Goal: Task Accomplishment & Management: Complete application form

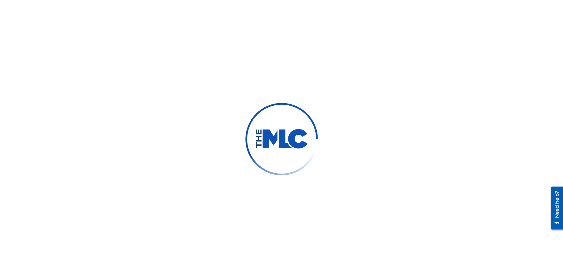
click at [330, 169] on div at bounding box center [281, 139] width 563 height 278
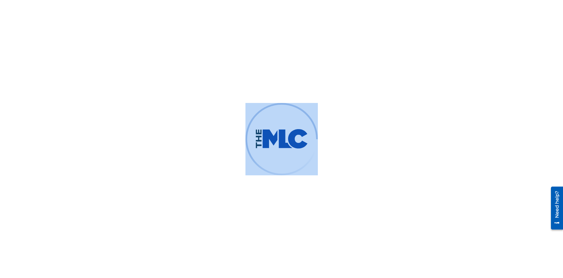
click at [330, 169] on div at bounding box center [281, 139] width 563 height 278
click at [340, 146] on div at bounding box center [281, 139] width 563 height 278
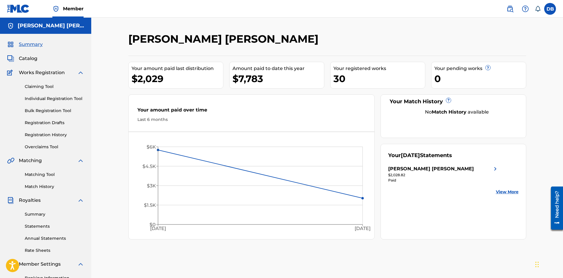
click at [40, 100] on link "Individual Registration Tool" at bounding box center [54, 99] width 59 height 6
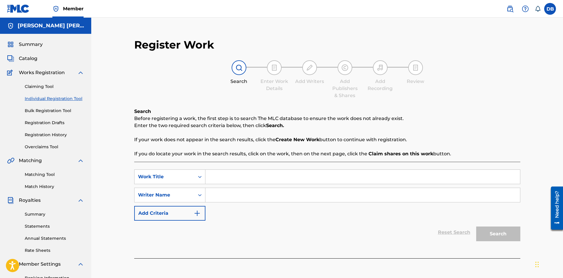
click at [42, 138] on link "Registration History" at bounding box center [54, 135] width 59 height 6
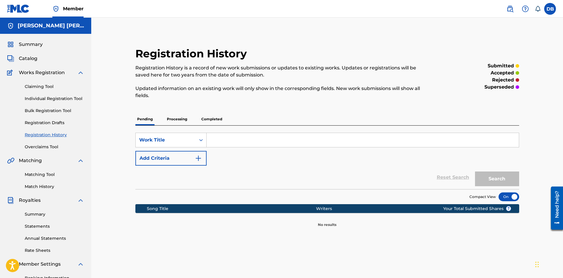
click at [41, 88] on link "Claiming Tool" at bounding box center [54, 87] width 59 height 6
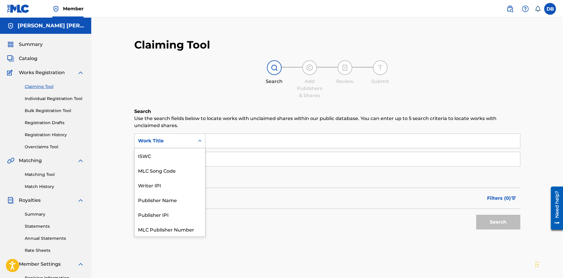
click at [180, 146] on div "Work Title" at bounding box center [165, 140] width 60 height 11
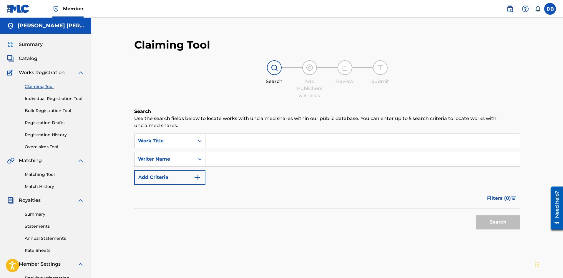
click at [165, 142] on div "Work Title" at bounding box center [164, 141] width 53 height 7
click at [47, 97] on link "Individual Registration Tool" at bounding box center [54, 99] width 59 height 6
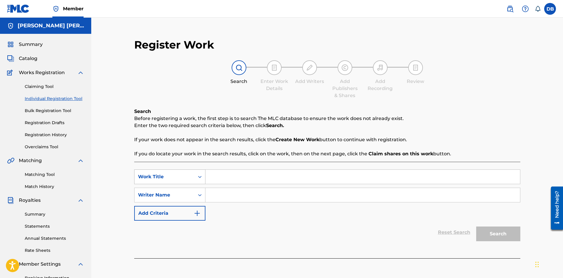
click at [199, 176] on icon "Search Form" at bounding box center [200, 177] width 6 height 6
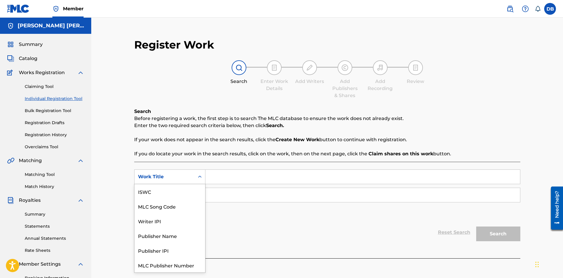
scroll to position [15, 0]
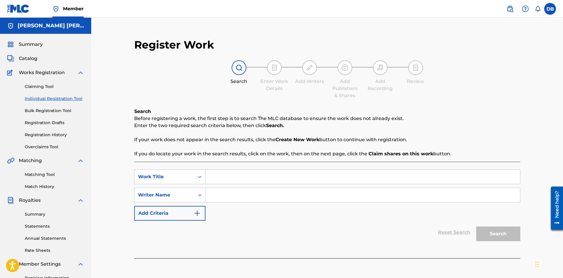
click at [245, 215] on div "SearchWithCriteria8083161c-e12a-4497-bef7-b5458966b6eb Work Title SearchWithCri…" at bounding box center [327, 195] width 386 height 51
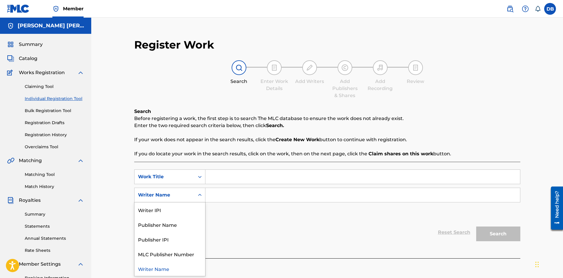
click at [170, 192] on div "Writer Name" at bounding box center [164, 195] width 53 height 7
click at [239, 219] on div "SearchWithCriteria8083161c-e12a-4497-bef7-b5458966b6eb Work Title SearchWithCri…" at bounding box center [327, 195] width 386 height 51
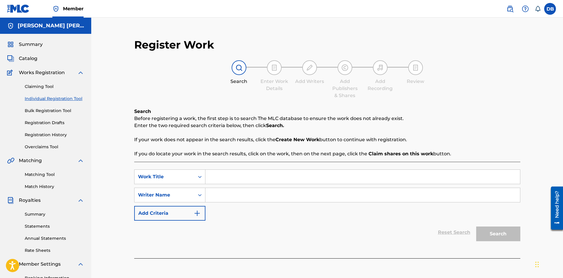
click at [42, 174] on link "Matching Tool" at bounding box center [54, 175] width 59 height 6
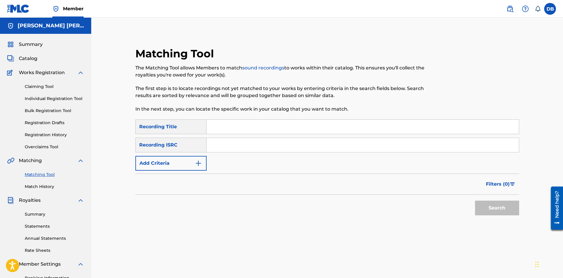
click at [43, 180] on div "Matching Tool Match History" at bounding box center [45, 177] width 77 height 26
drag, startPoint x: 43, startPoint y: 182, endPoint x: 43, endPoint y: 189, distance: 7.4
click at [43, 182] on div "Matching Tool Match History" at bounding box center [45, 177] width 77 height 26
click at [43, 146] on link "Overclaims Tool" at bounding box center [54, 147] width 59 height 6
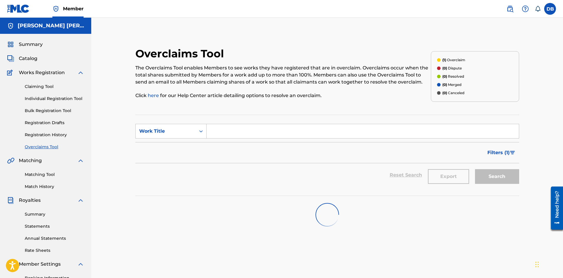
click at [45, 137] on link "Registration History" at bounding box center [54, 135] width 59 height 6
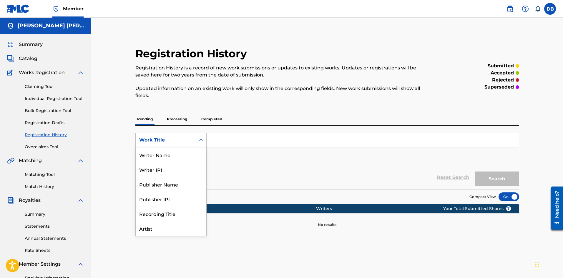
click at [197, 140] on div "Search Form" at bounding box center [201, 140] width 11 height 11
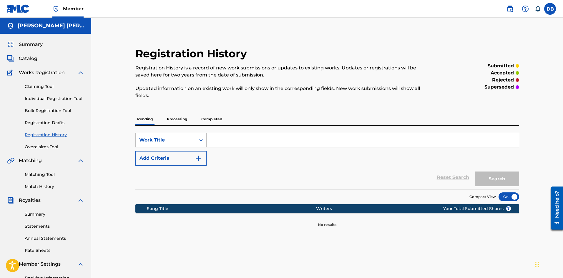
click at [197, 140] on div "Search Form" at bounding box center [201, 140] width 11 height 11
click at [186, 143] on div "Work Title" at bounding box center [165, 140] width 53 height 7
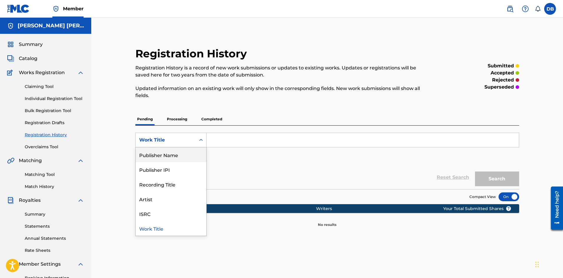
click at [191, 152] on div "Publisher Name" at bounding box center [171, 155] width 71 height 15
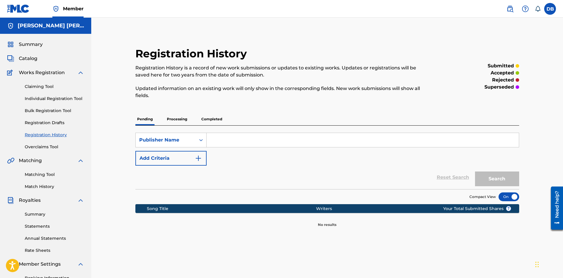
click at [47, 98] on link "Individual Registration Tool" at bounding box center [54, 99] width 59 height 6
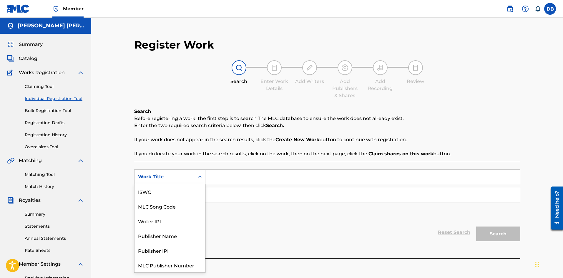
click at [171, 184] on div "Work Title" at bounding box center [169, 177] width 71 height 15
click at [157, 222] on div "Publisher Name" at bounding box center [170, 221] width 71 height 15
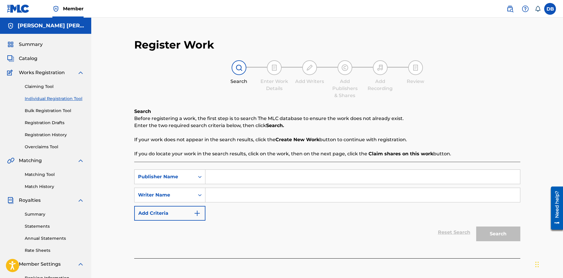
click at [228, 178] on input "Search Form" at bounding box center [363, 177] width 315 height 14
click at [200, 177] on icon "Search Form" at bounding box center [200, 177] width 6 height 6
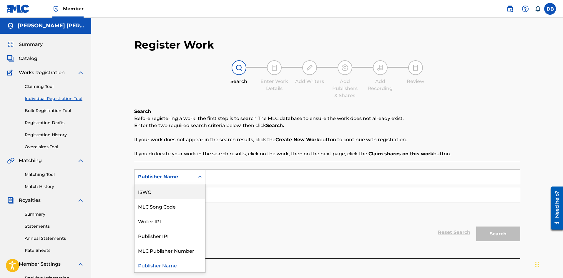
click at [180, 174] on div "Publisher Name" at bounding box center [164, 176] width 53 height 7
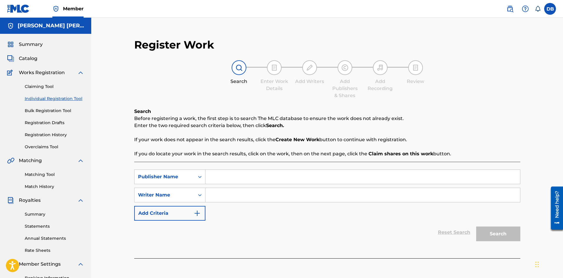
click at [222, 177] on input "Search Form" at bounding box center [363, 177] width 315 height 14
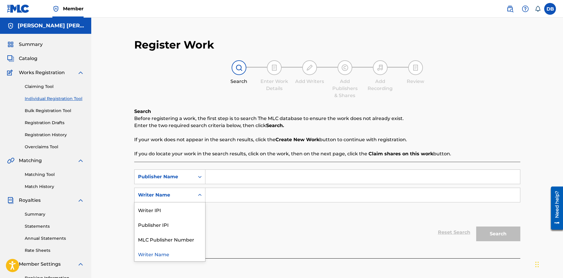
click at [176, 193] on div "Writer Name" at bounding box center [164, 195] width 53 height 7
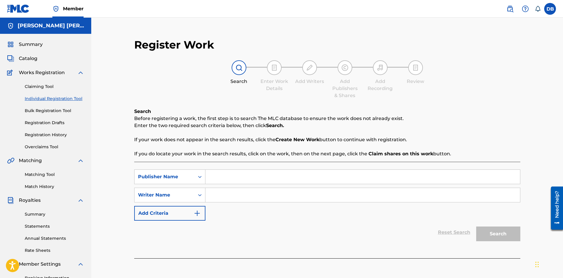
drag, startPoint x: 206, startPoint y: 189, endPoint x: 218, endPoint y: 189, distance: 12.7
click at [206, 189] on input "Search Form" at bounding box center [363, 195] width 315 height 14
click at [217, 231] on div "Reset Search Search" at bounding box center [327, 233] width 386 height 24
click at [31, 59] on span "Catalog" at bounding box center [28, 58] width 19 height 7
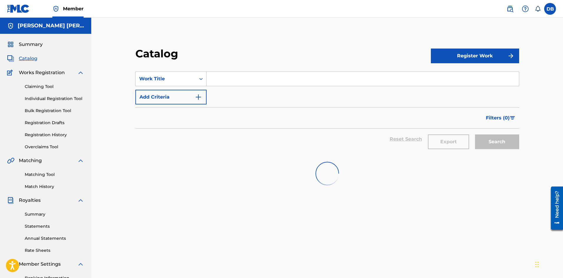
click at [258, 82] on input "Search Form" at bounding box center [363, 79] width 312 height 14
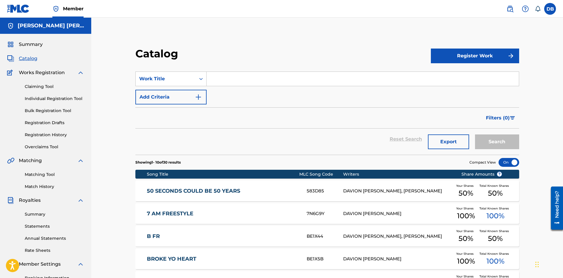
click at [486, 54] on button "Register Work" at bounding box center [475, 56] width 88 height 15
click at [466, 71] on link "Individual" at bounding box center [475, 75] width 88 height 14
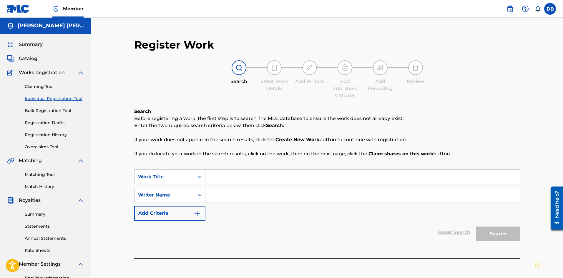
click at [237, 180] on input "Search Form" at bounding box center [363, 177] width 315 height 14
type input "Success (Les Talk About It)"
click at [232, 201] on input "Search Form" at bounding box center [363, 195] width 315 height 14
type input "[PERSON_NAME] [PERSON_NAME]"
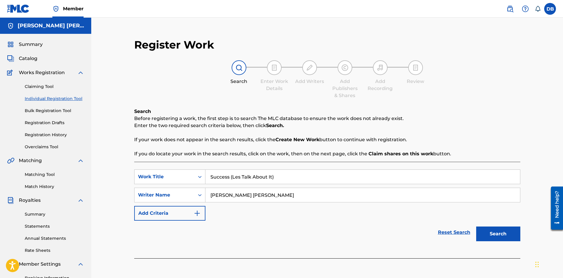
click at [504, 232] on button "Search" at bounding box center [498, 234] width 44 height 15
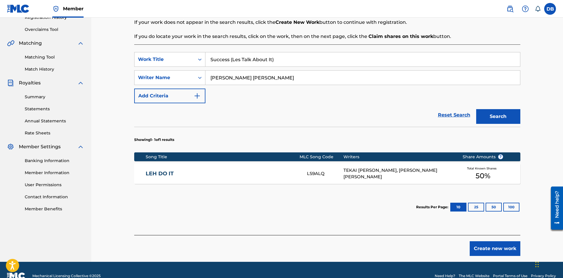
scroll to position [118, 0]
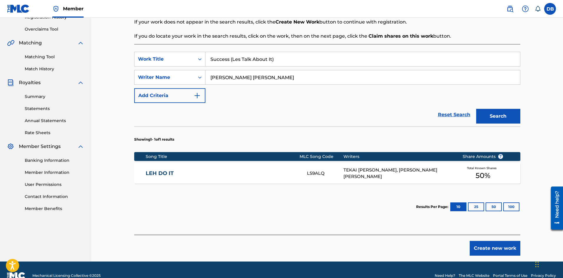
click at [492, 248] on button "Create new work" at bounding box center [495, 248] width 51 height 15
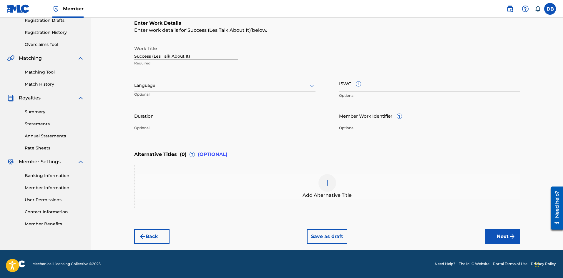
scroll to position [102, 0]
click at [185, 121] on input "Duration" at bounding box center [224, 115] width 181 height 17
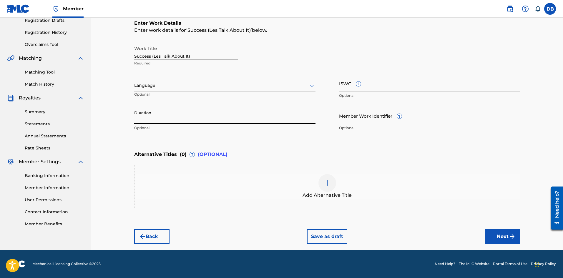
click at [254, 102] on div "Work Title Success (Les Talk About It) Required Language Optional ISWC ? Option…" at bounding box center [327, 88] width 386 height 91
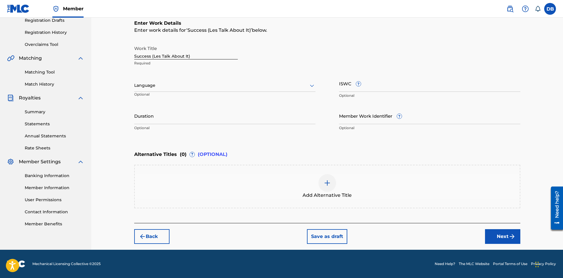
click at [496, 236] on button "Next" at bounding box center [502, 236] width 35 height 15
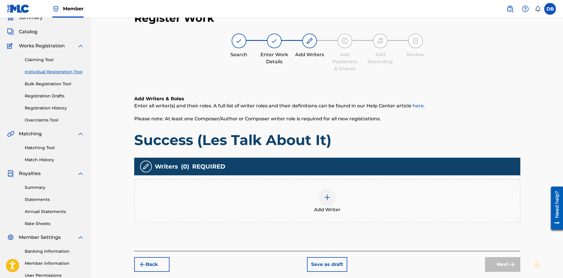
scroll to position [27, 0]
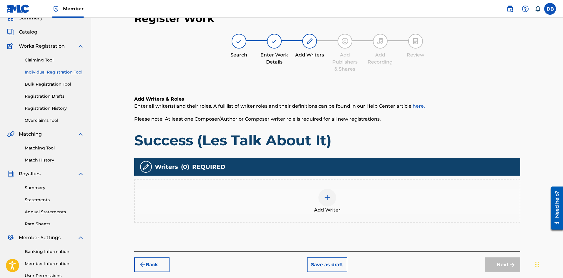
click at [330, 195] on img at bounding box center [327, 197] width 7 height 7
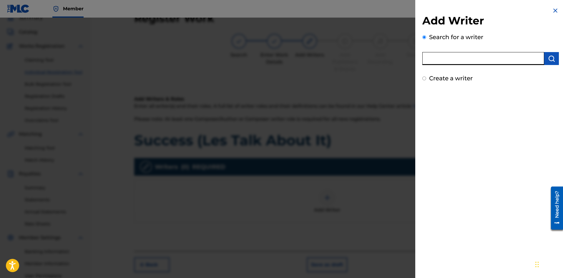
click at [435, 57] on input "text" at bounding box center [484, 58] width 122 height 13
type input "d"
type input "[PERSON_NAME] [PERSON_NAME]"
click at [548, 56] on img "submit" at bounding box center [551, 58] width 7 height 7
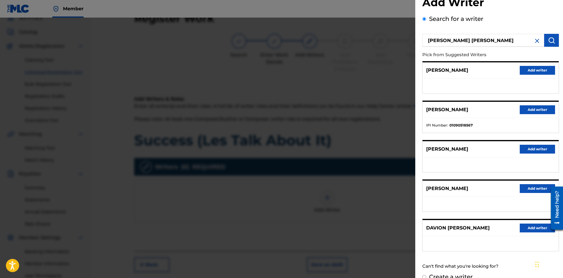
scroll to position [29, 0]
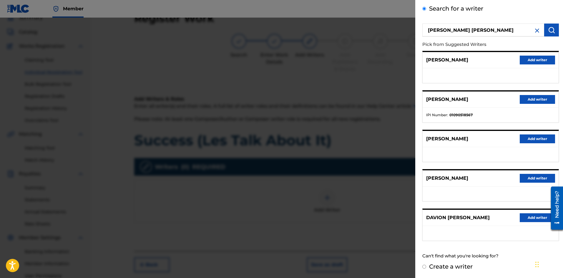
click at [528, 219] on button "Add writer" at bounding box center [537, 217] width 35 height 9
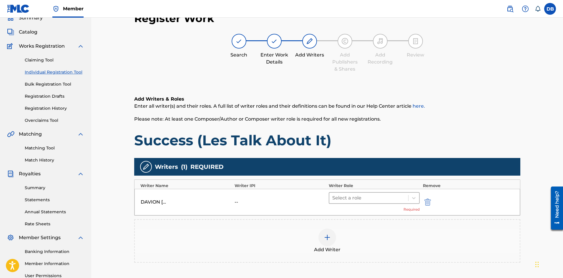
click at [366, 192] on div "Select a role" at bounding box center [374, 198] width 91 height 12
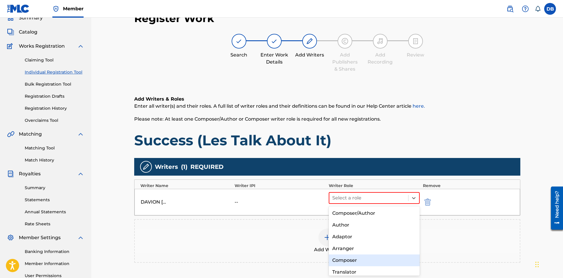
click at [346, 259] on div "Composer" at bounding box center [374, 261] width 91 height 12
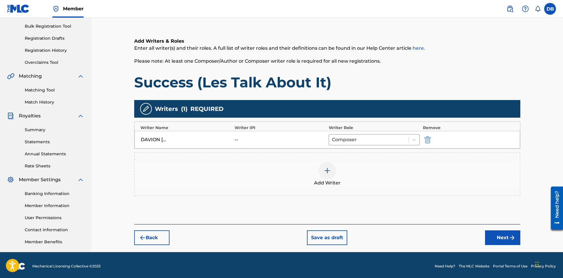
scroll to position [87, 0]
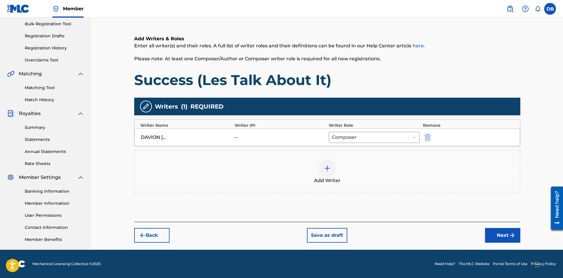
click at [495, 236] on button "Next" at bounding box center [502, 235] width 35 height 15
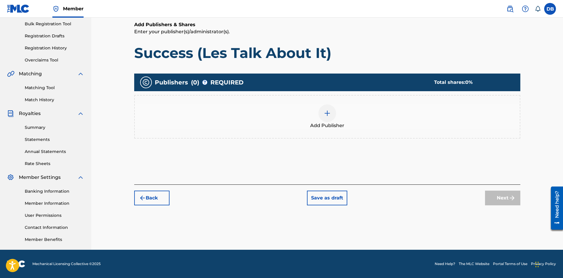
scroll to position [27, 0]
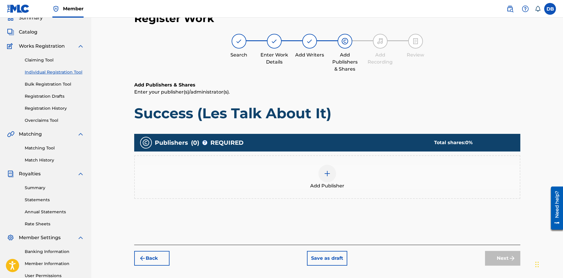
click at [327, 183] on span "Add Publisher" at bounding box center [327, 186] width 34 height 7
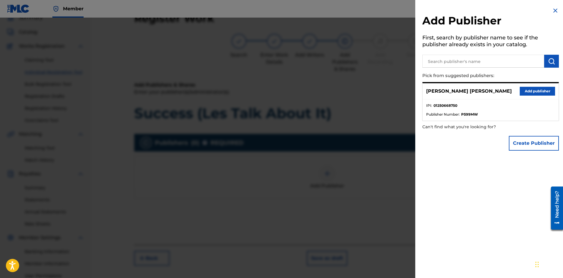
click at [533, 90] on button "Add publisher" at bounding box center [537, 91] width 35 height 9
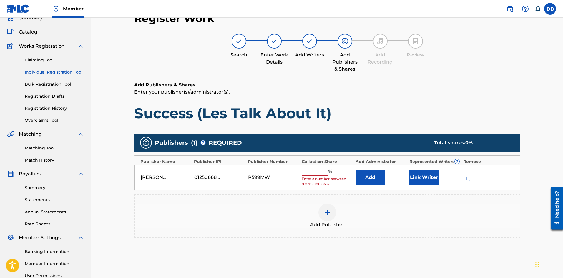
click at [317, 175] on input "text" at bounding box center [315, 172] width 27 height 8
type input "50"
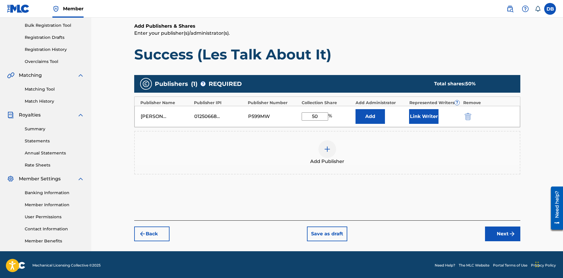
click at [497, 236] on button "Next" at bounding box center [502, 234] width 35 height 15
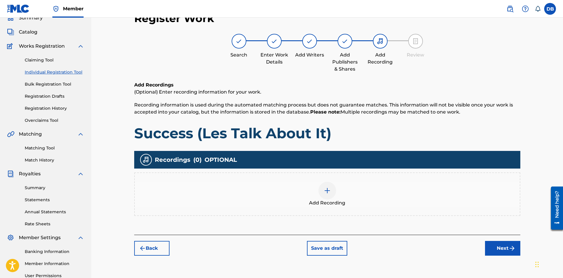
click at [341, 199] on div "Add Recording" at bounding box center [327, 194] width 385 height 25
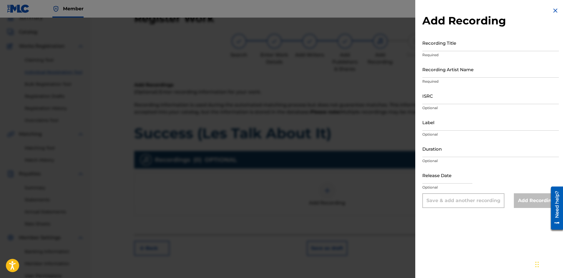
click at [449, 47] on input "Recording Title" at bounding box center [491, 42] width 137 height 17
click at [440, 97] on input "ISRC" at bounding box center [491, 95] width 137 height 17
paste input "USUG12505093"
type input "USUG12505093"
click at [447, 76] on input "Recording Artist Name" at bounding box center [491, 69] width 137 height 17
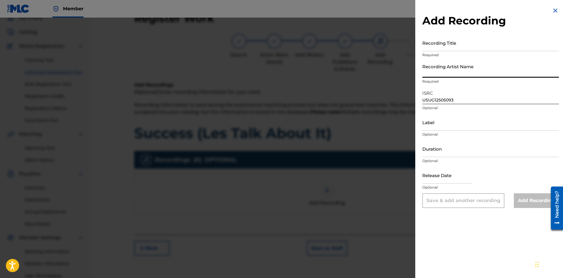
type input "[PERSON_NAME] Official"
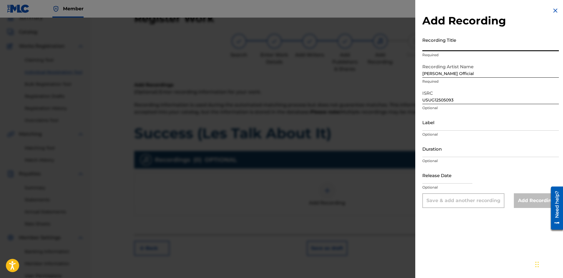
click at [442, 49] on input "Recording Title" at bounding box center [491, 42] width 137 height 17
paste input "Success (Les Talk About It)"
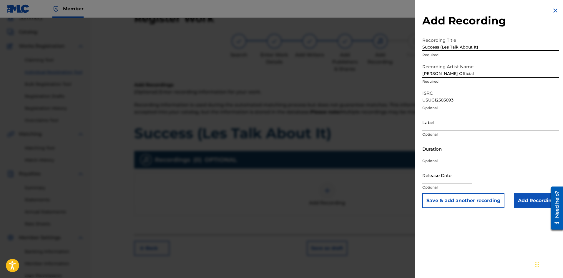
type input "Success (Les Talk About It)"
click at [526, 227] on div "Add Recording Recording Title Success (Les Talk About It) Required Recording Ar…" at bounding box center [491, 139] width 151 height 278
click at [524, 205] on input "Add Recording" at bounding box center [536, 200] width 45 height 15
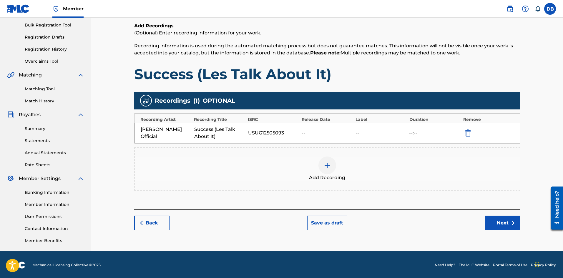
scroll to position [87, 0]
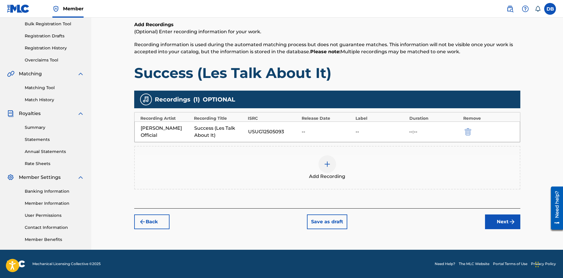
click at [487, 217] on button "Next" at bounding box center [502, 222] width 35 height 15
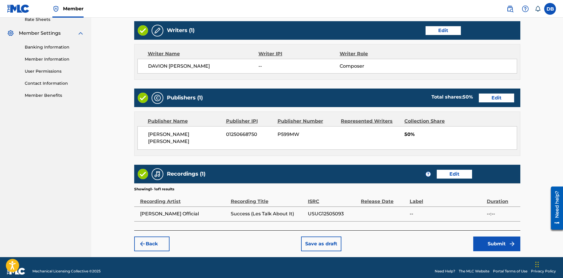
scroll to position [231, 0]
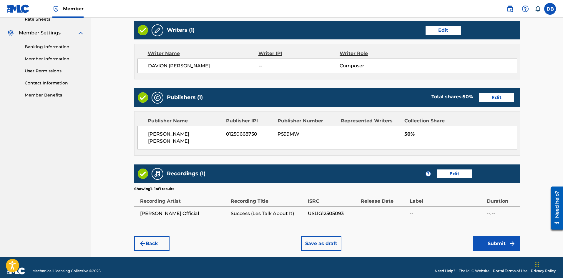
click at [489, 238] on button "Submit" at bounding box center [497, 243] width 47 height 15
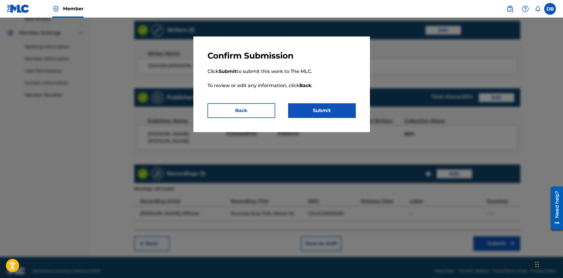
click at [320, 109] on button "Submit" at bounding box center [322, 110] width 68 height 15
